Goal: Task Accomplishment & Management: Use online tool/utility

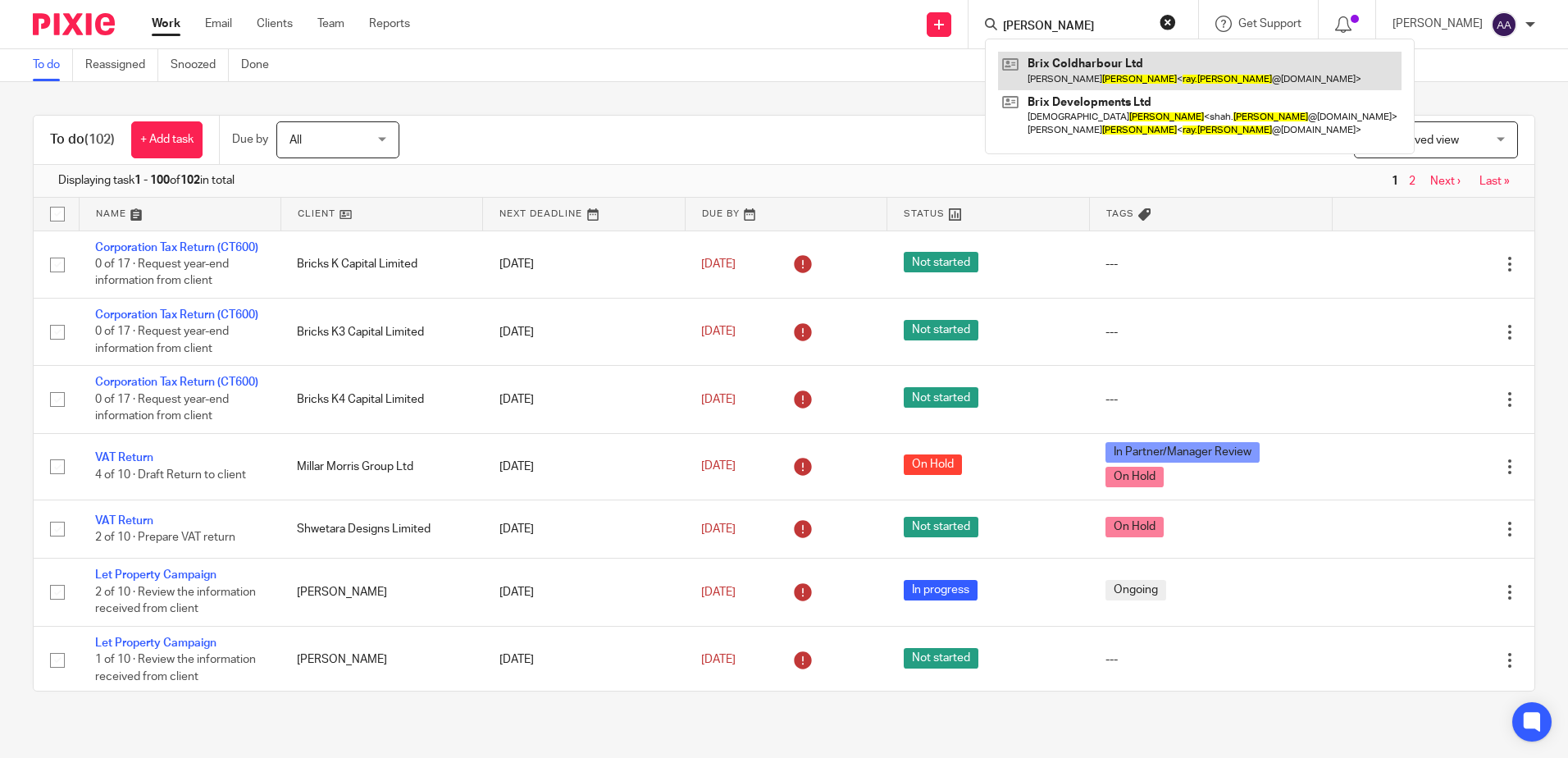
type input "ray miah"
click at [1101, 67] on link at bounding box center [1199, 71] width 403 height 38
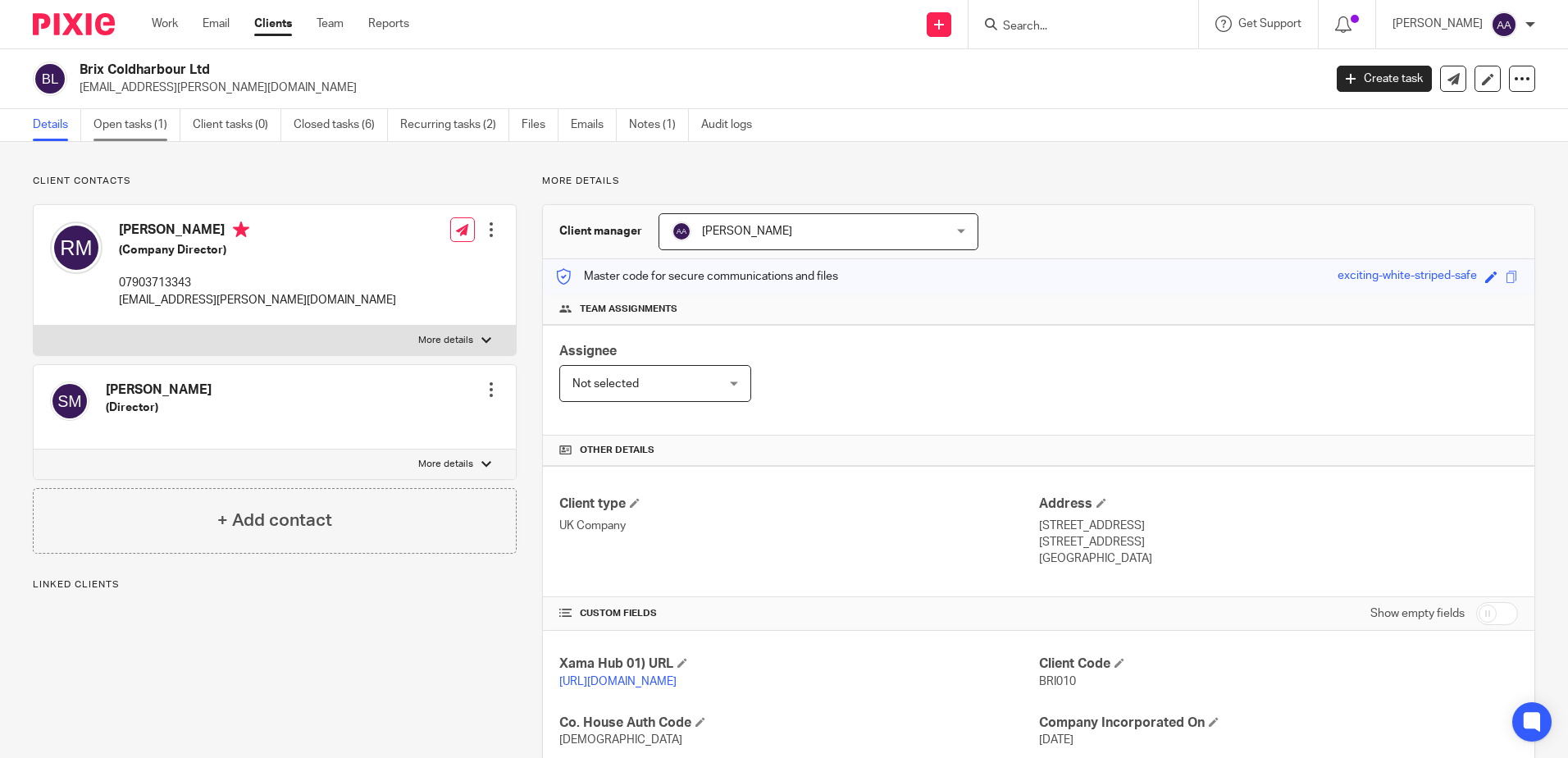
drag, startPoint x: 0, startPoint y: 0, endPoint x: 136, endPoint y: 112, distance: 176.2
click at [136, 112] on link "Open tasks (1)" at bounding box center [137, 125] width 87 height 32
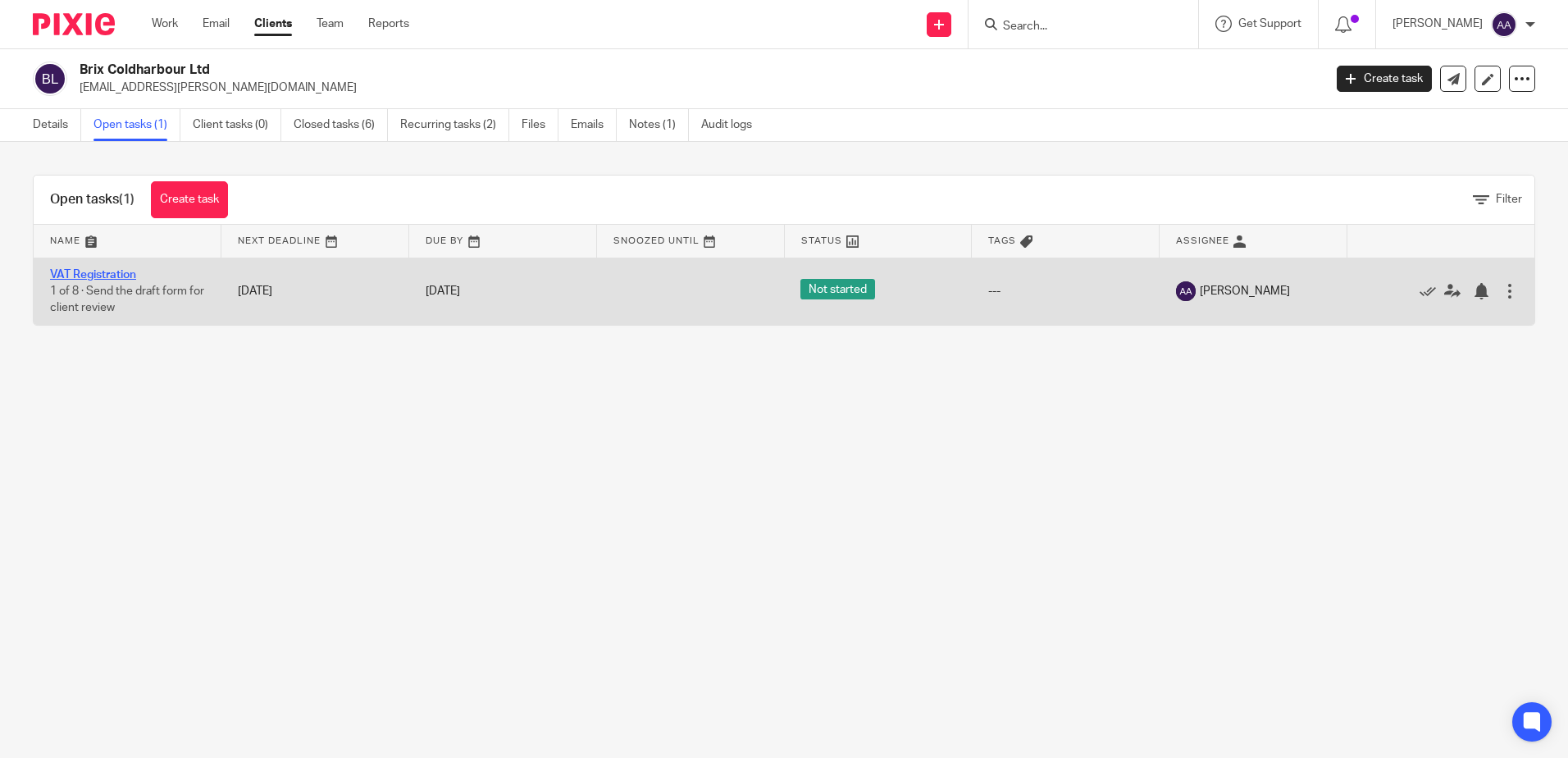
click at [122, 269] on link "VAT Registration" at bounding box center [93, 274] width 86 height 11
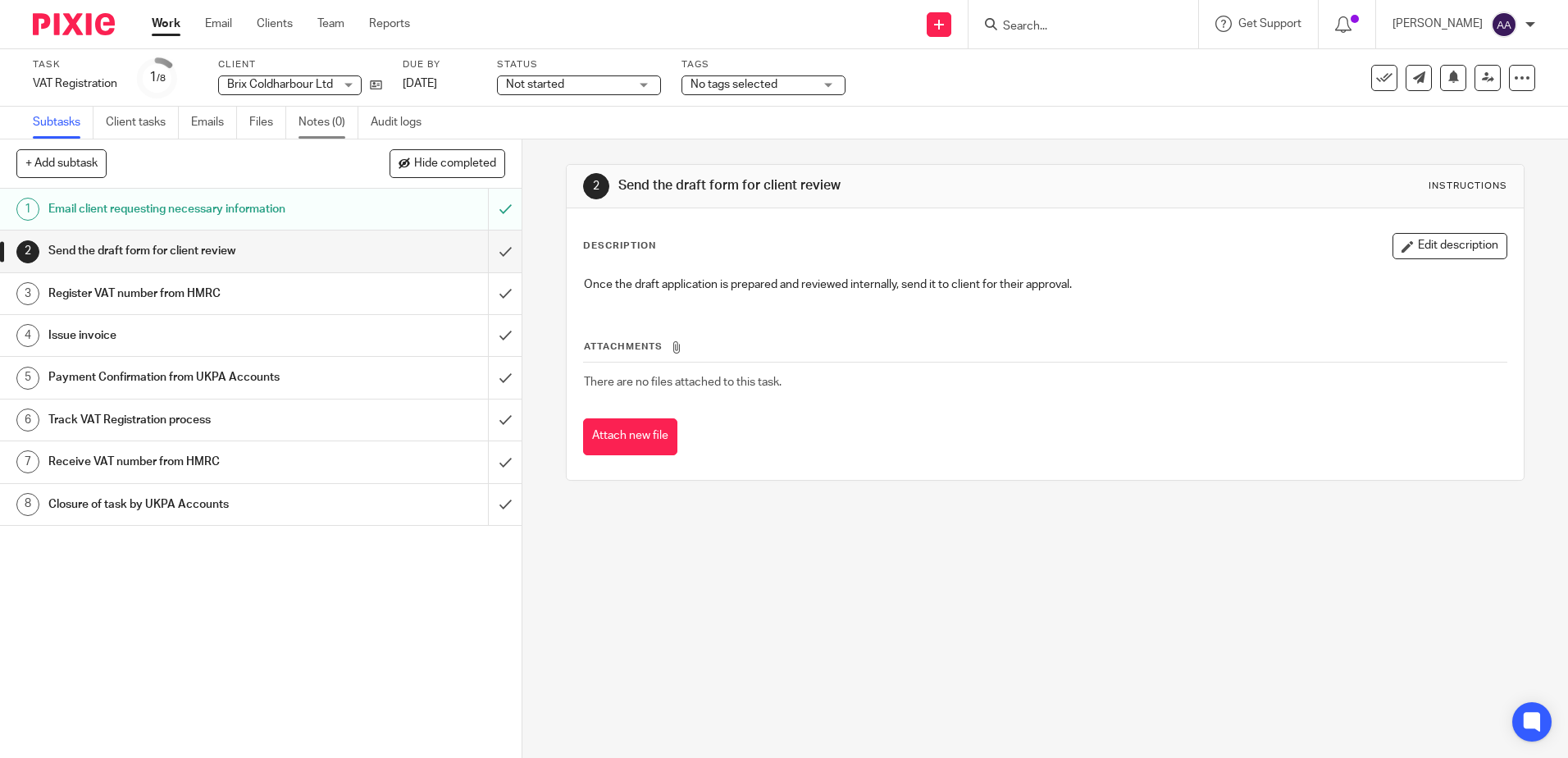
click at [325, 121] on link "Notes (0)" at bounding box center [329, 123] width 60 height 32
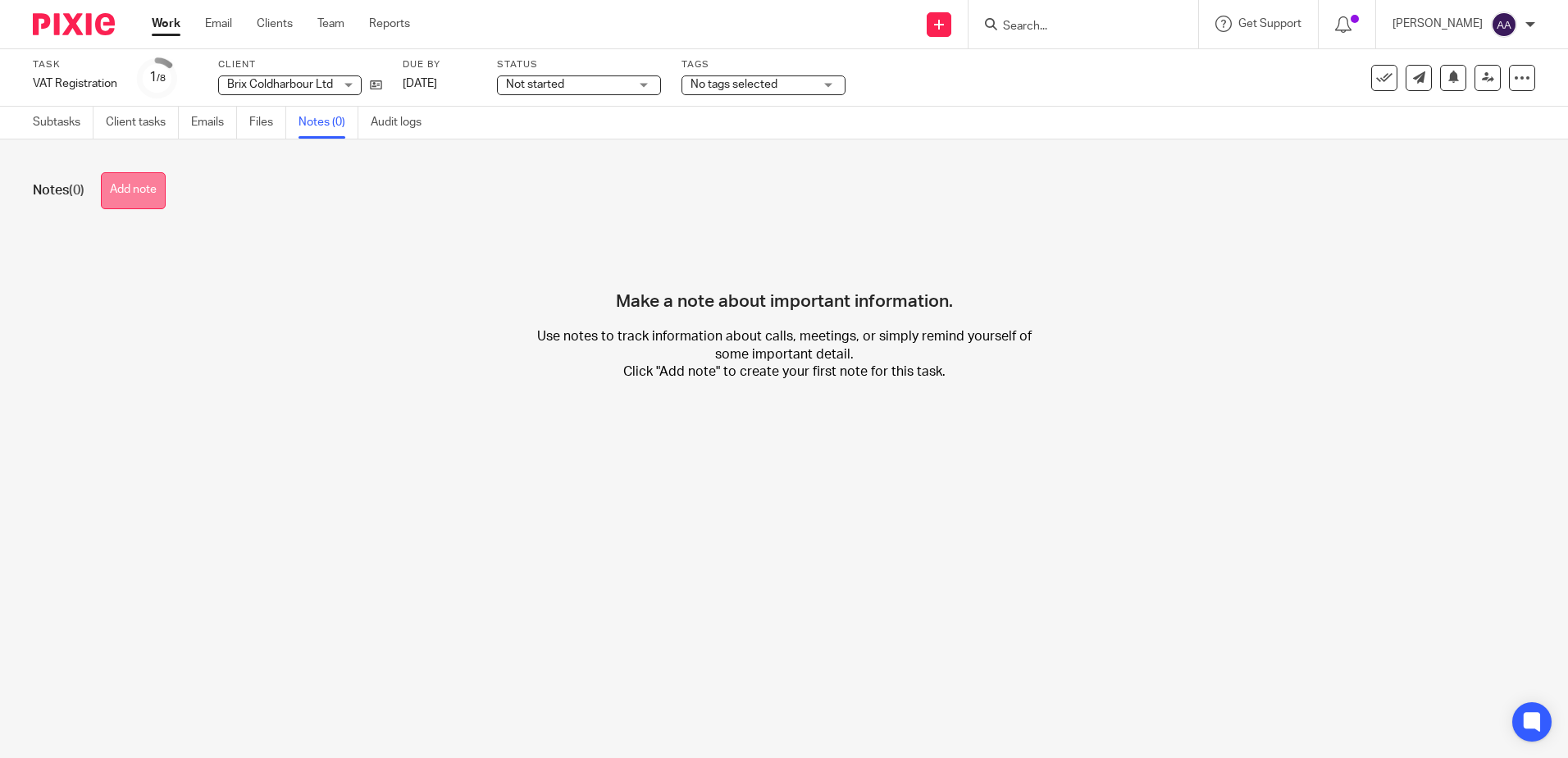
click at [135, 189] on button "Add note" at bounding box center [133, 190] width 65 height 37
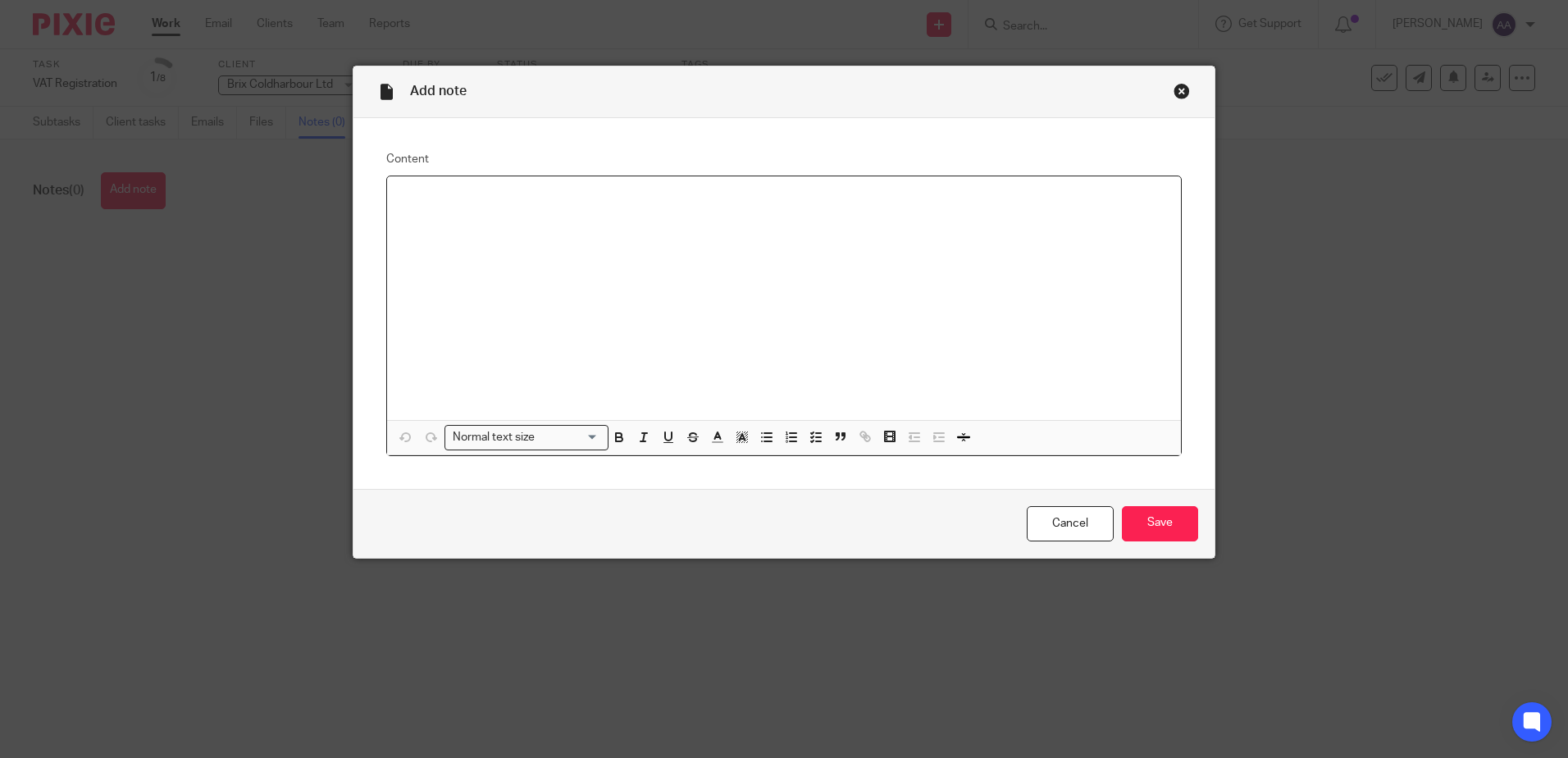
click at [503, 232] on div at bounding box center [784, 299] width 794 height 244
click at [787, 203] on p at bounding box center [784, 198] width 768 height 16
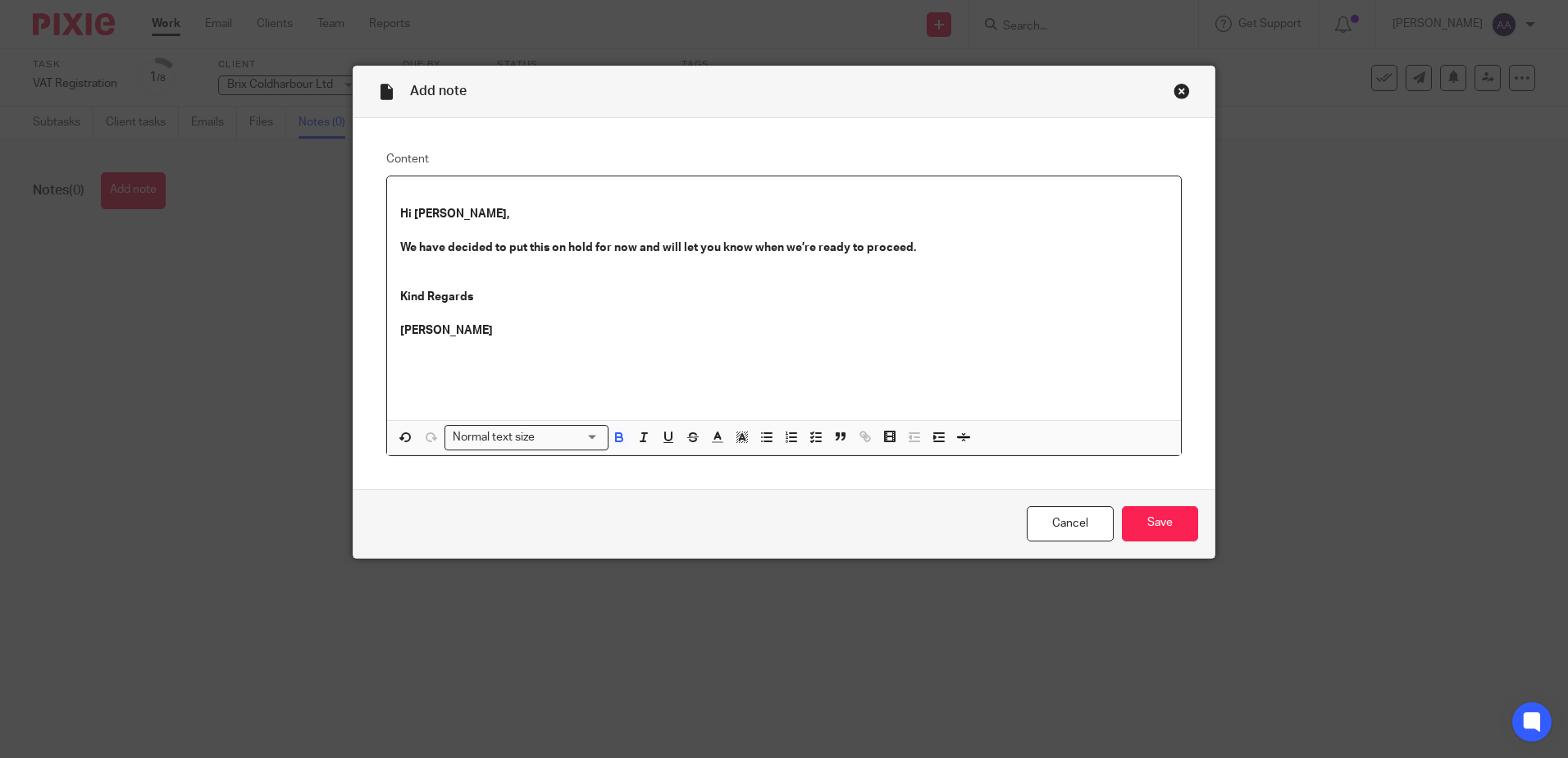
click at [443, 190] on p at bounding box center [784, 198] width 768 height 16
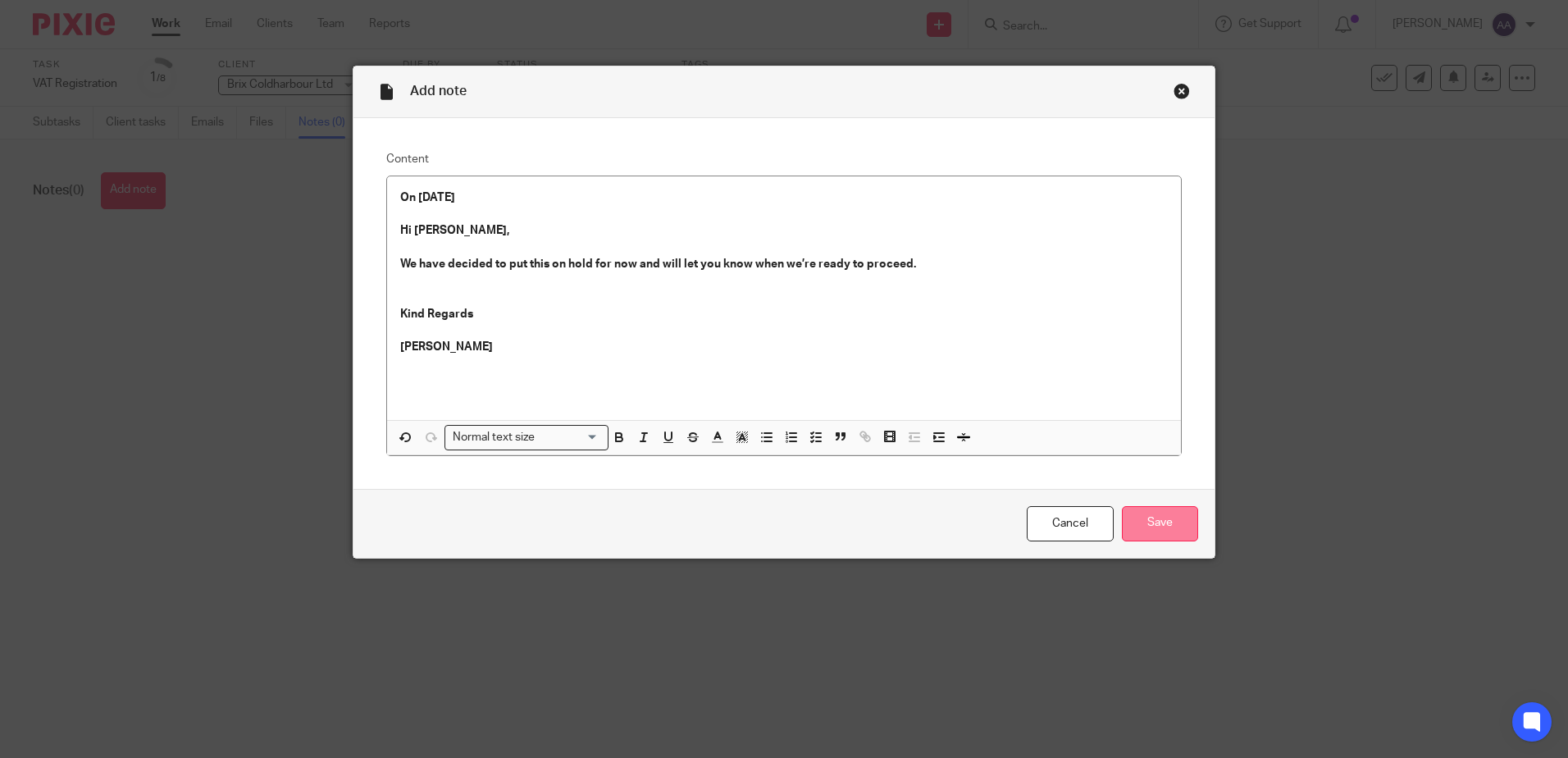
click at [1163, 515] on input "Save" at bounding box center [1160, 523] width 76 height 35
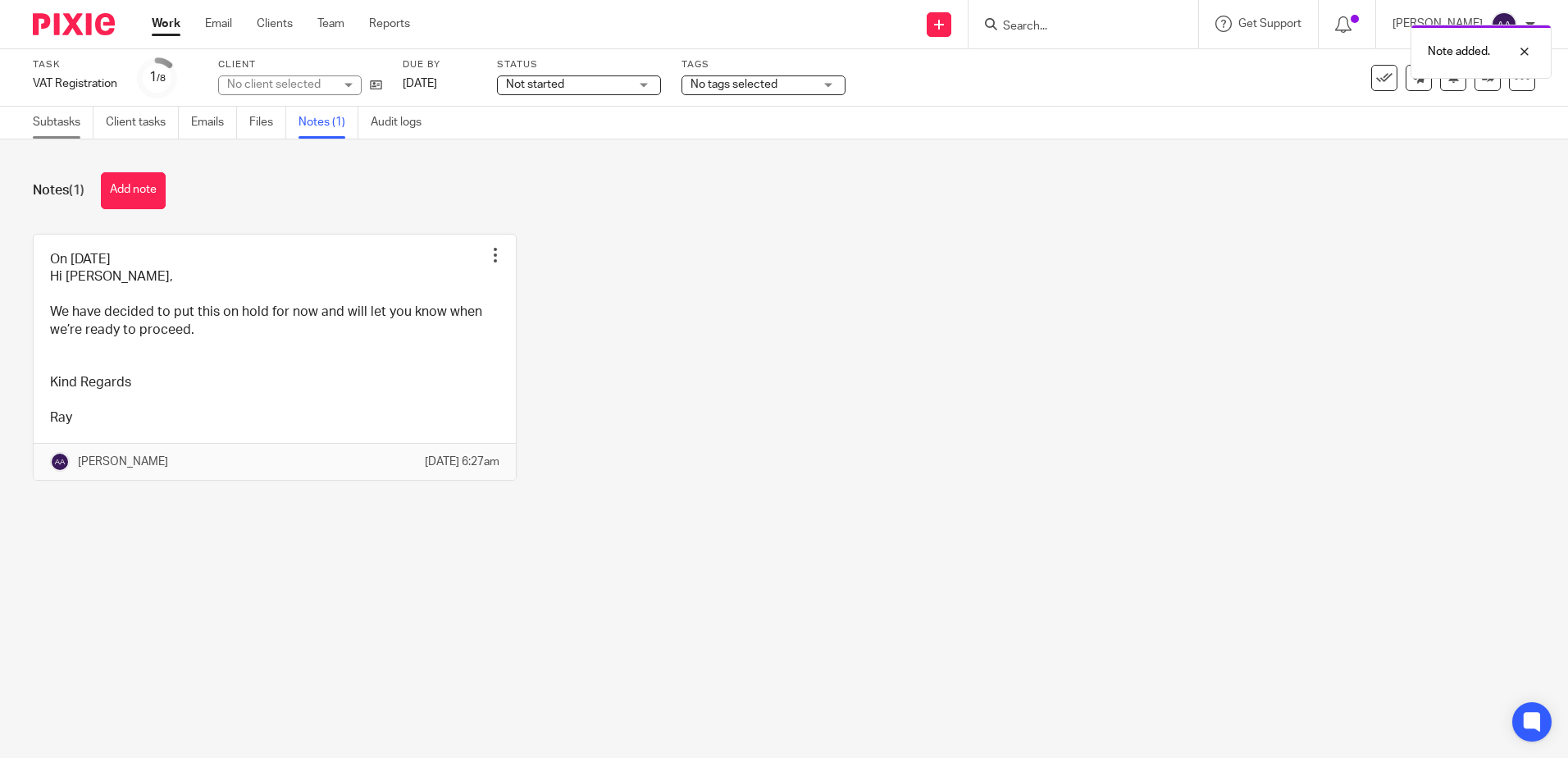
click at [66, 126] on link "Subtasks" at bounding box center [63, 123] width 61 height 32
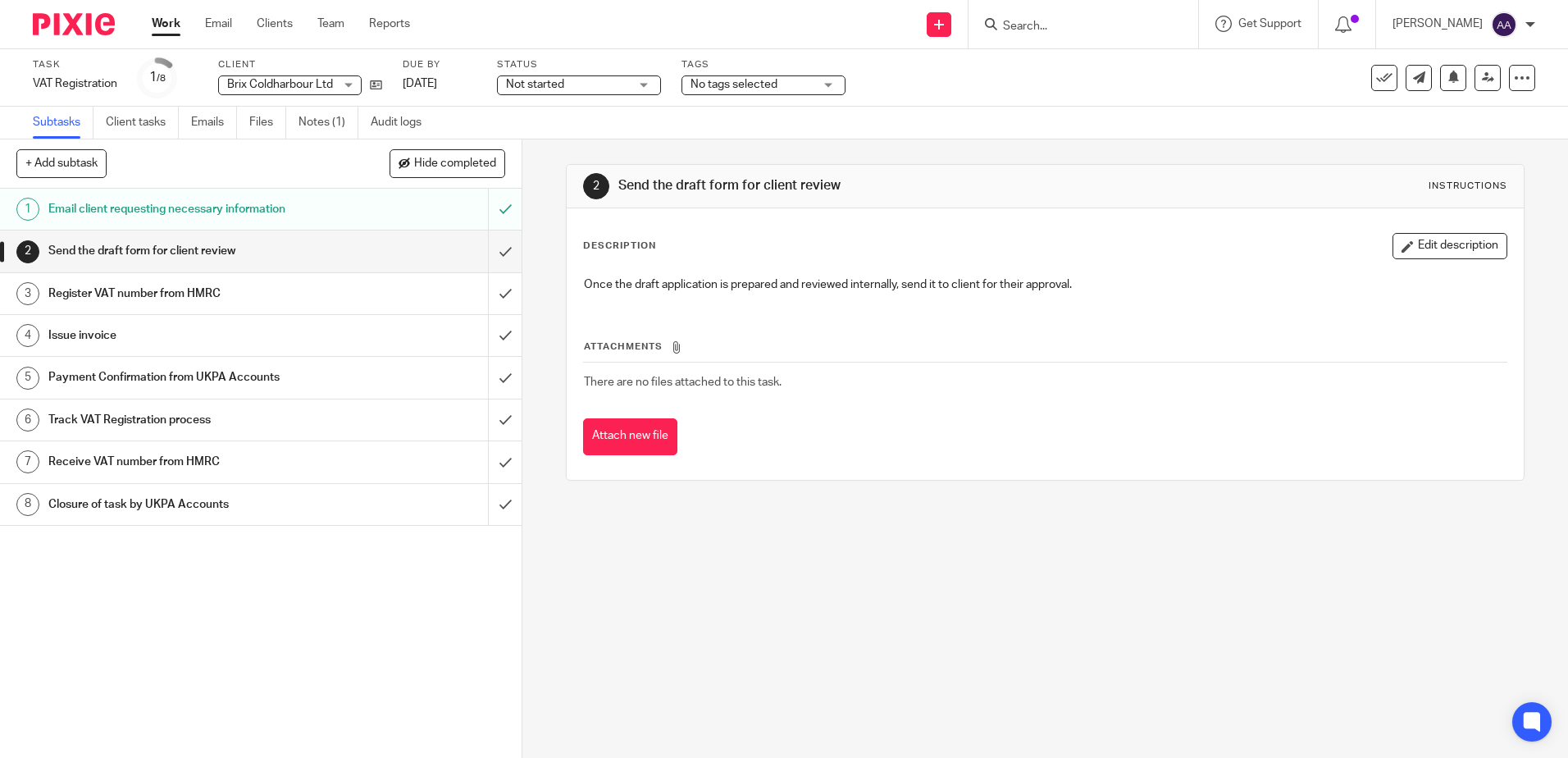
click at [827, 85] on div "No tags selected" at bounding box center [763, 86] width 164 height 20
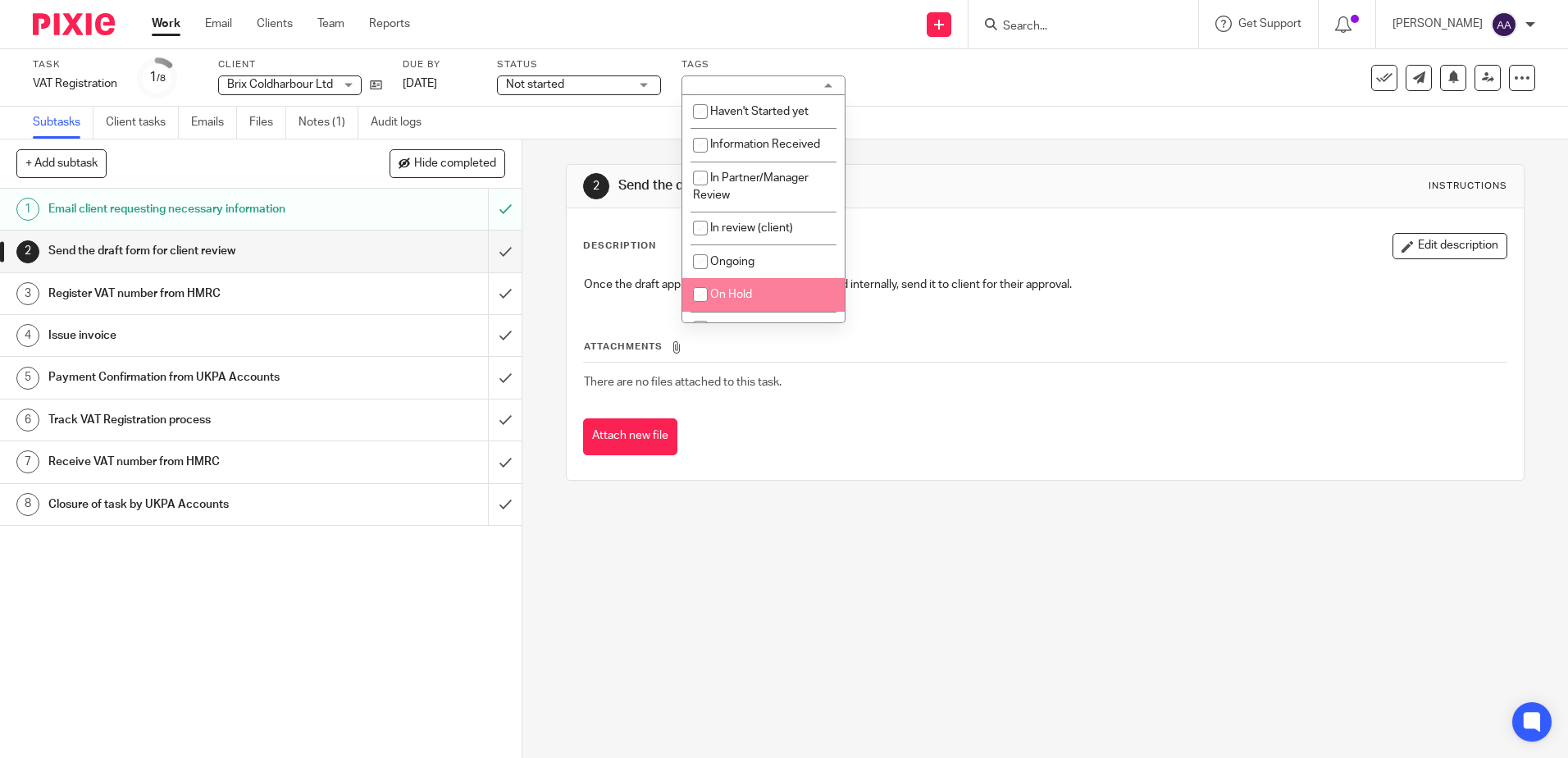
click at [754, 288] on li "On Hold" at bounding box center [763, 295] width 163 height 34
checkbox input "true"
click at [592, 97] on div "Status Not started Not started Not started In progress On Hold 1" at bounding box center [579, 77] width 164 height 39
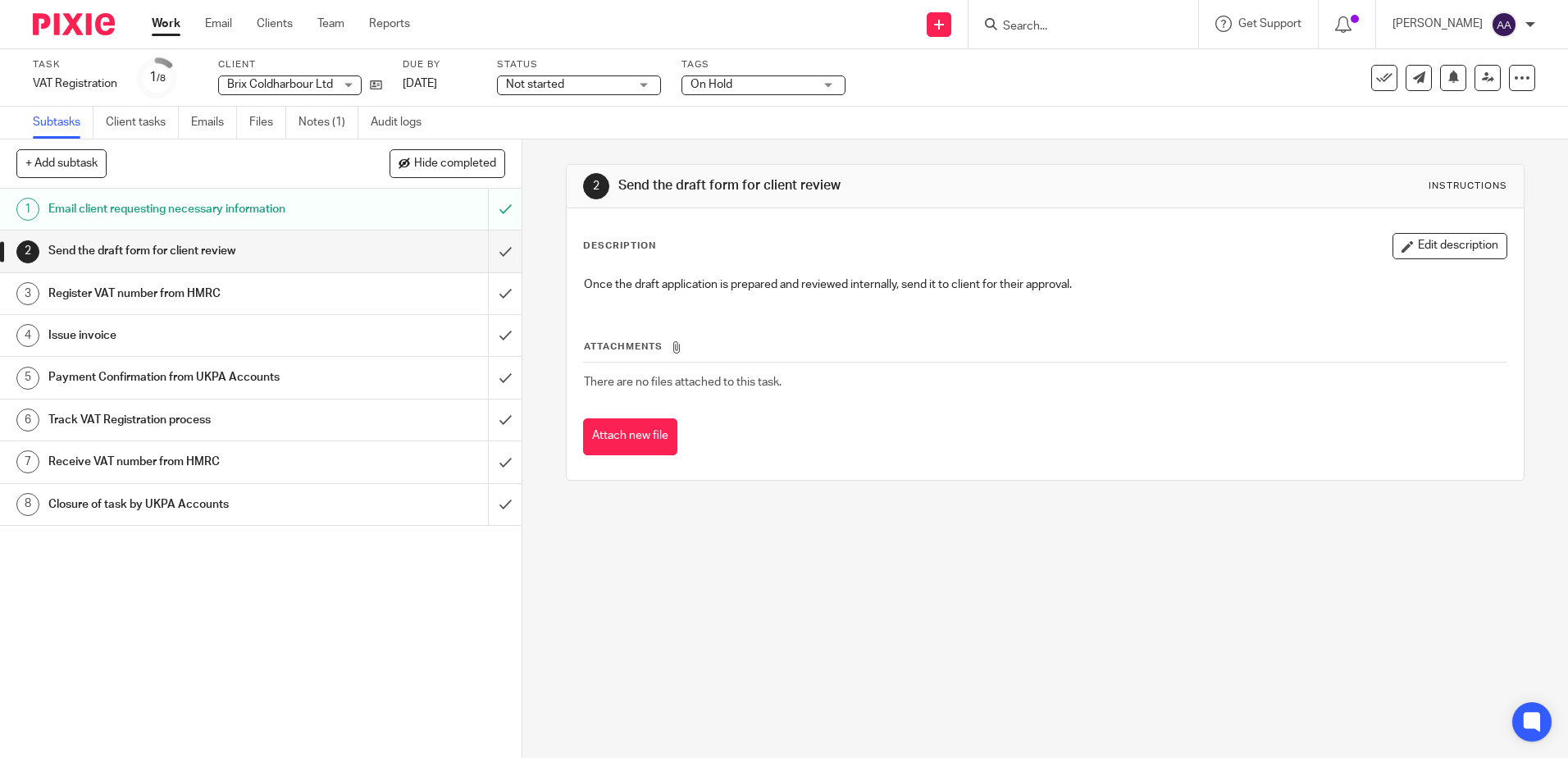
click at [625, 85] on span "Not started" at bounding box center [567, 84] width 123 height 17
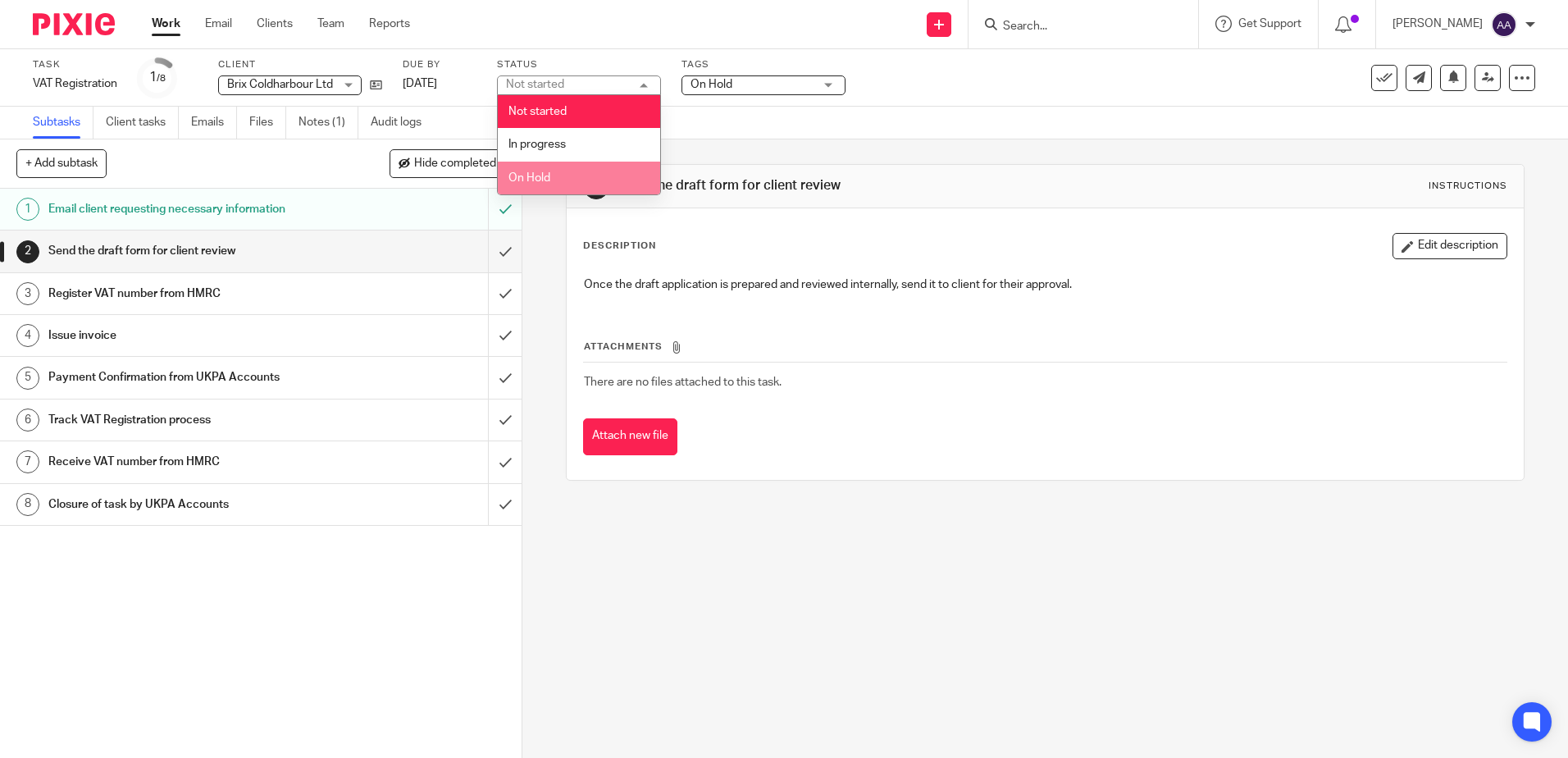
click at [596, 173] on li "On Hold" at bounding box center [578, 179] width 163 height 34
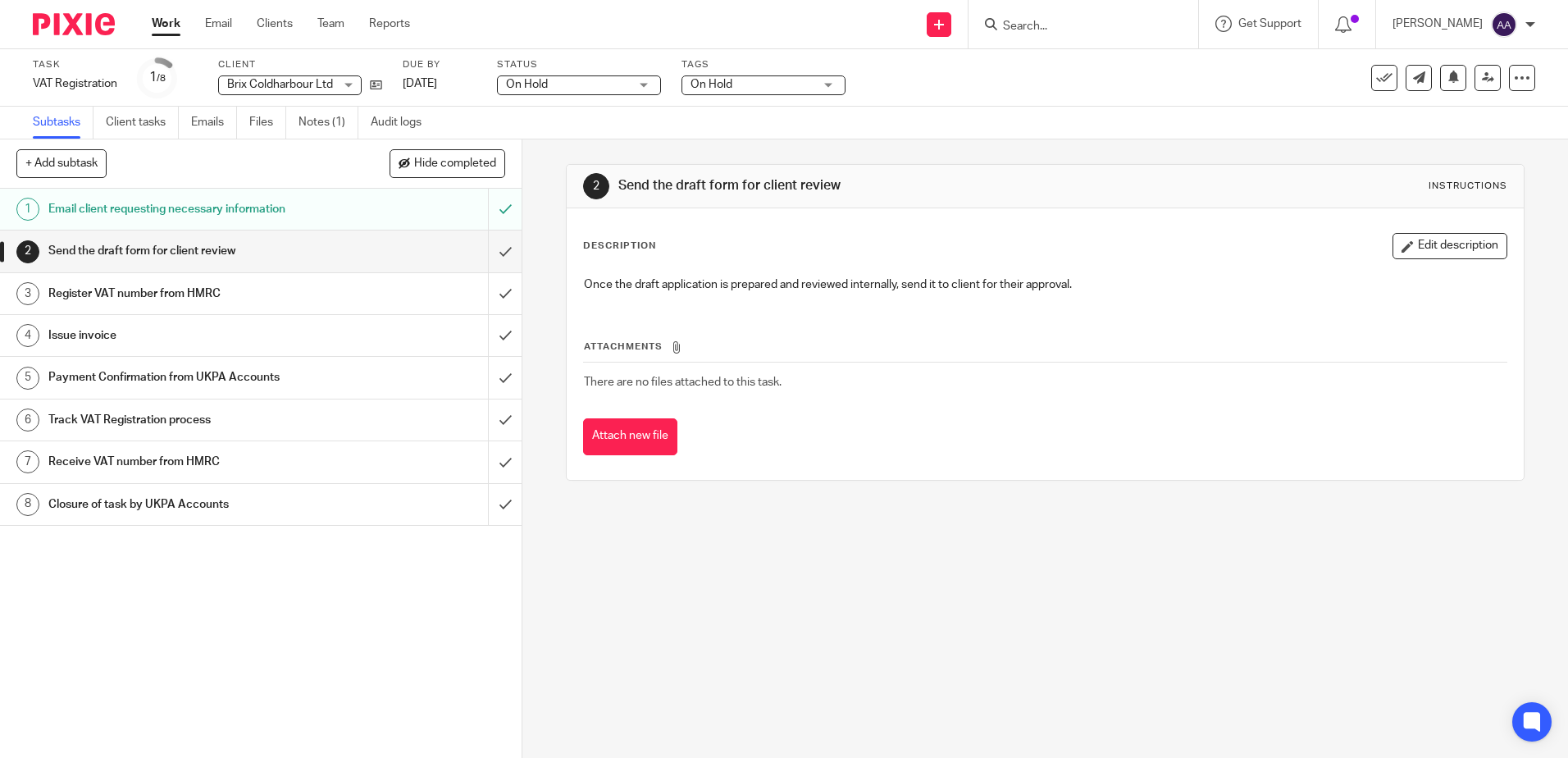
click at [919, 120] on div "Subtasks Client tasks Emails Files Notes (1) Audit logs" at bounding box center [784, 123] width 1568 height 33
